Goal: Manage account settings

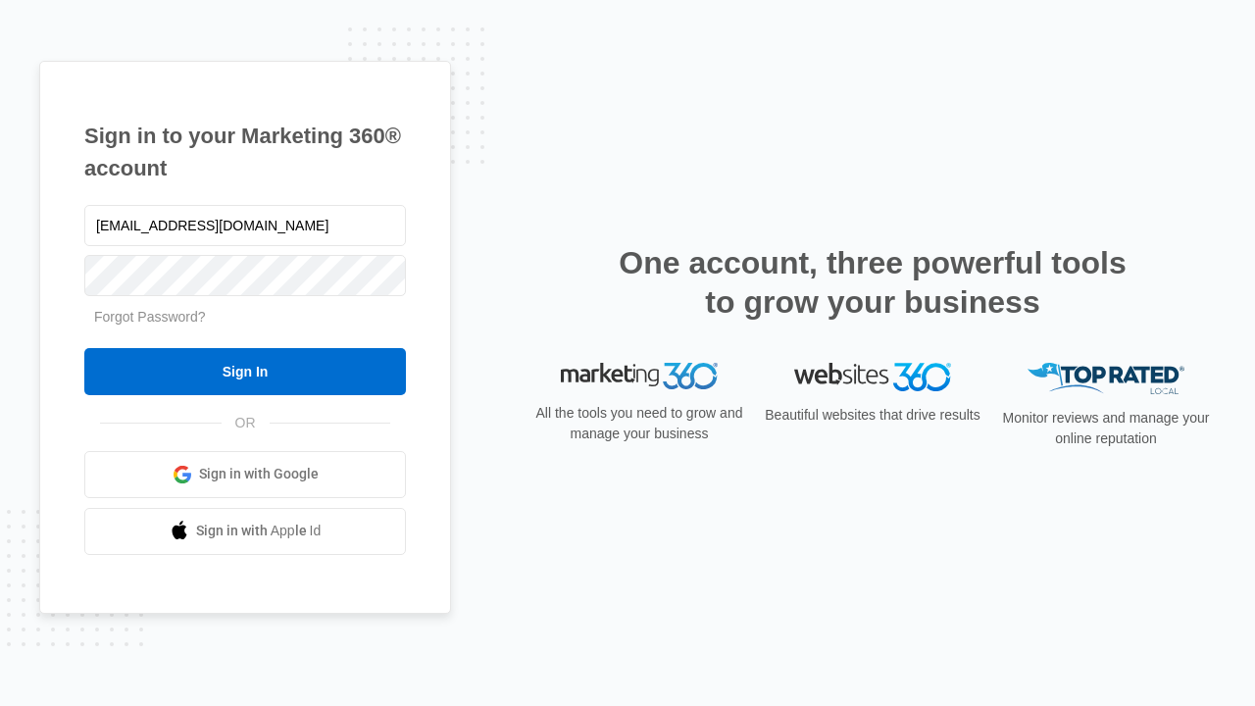
type input "dankie614@gmail.com"
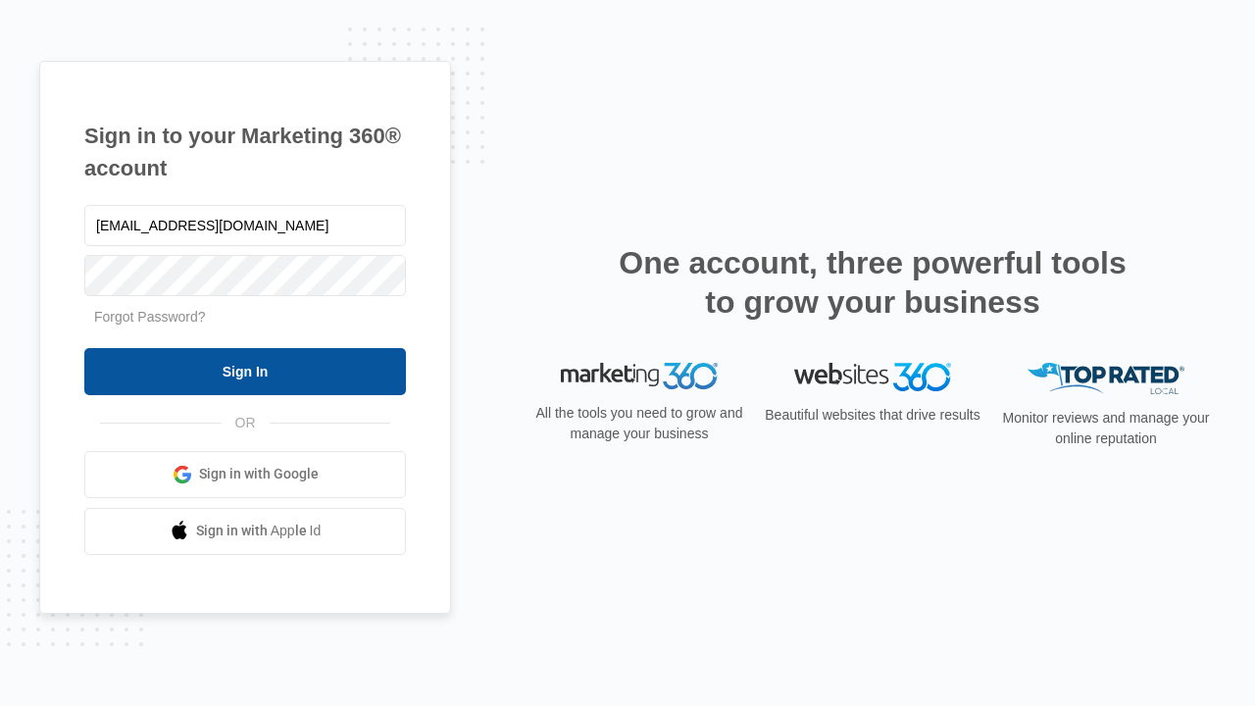
click at [245, 370] on input "Sign In" at bounding box center [244, 371] width 321 height 47
